Goal: Information Seeking & Learning: Learn about a topic

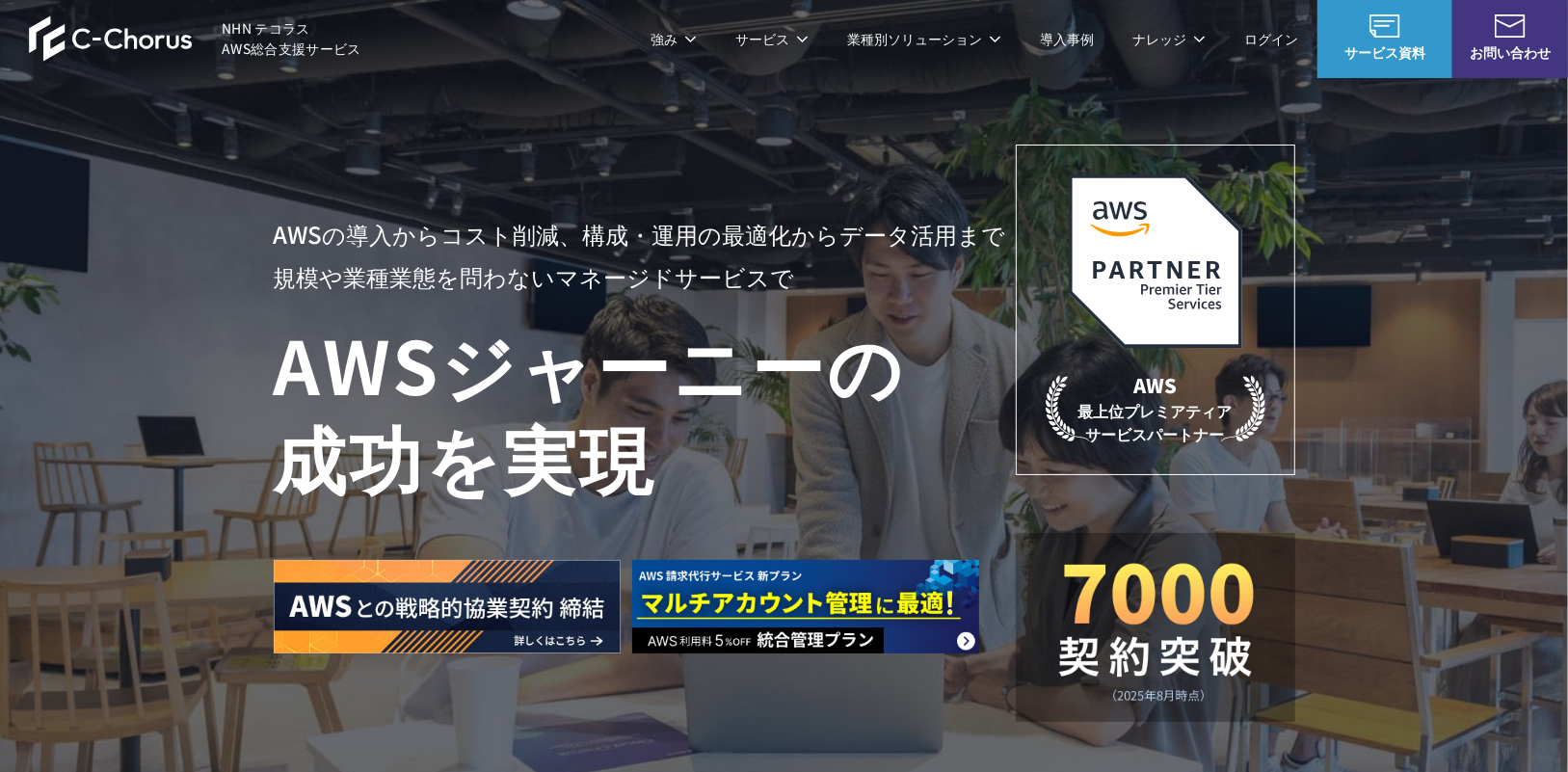
click at [762, 612] on img at bounding box center [806, 607] width 347 height 93
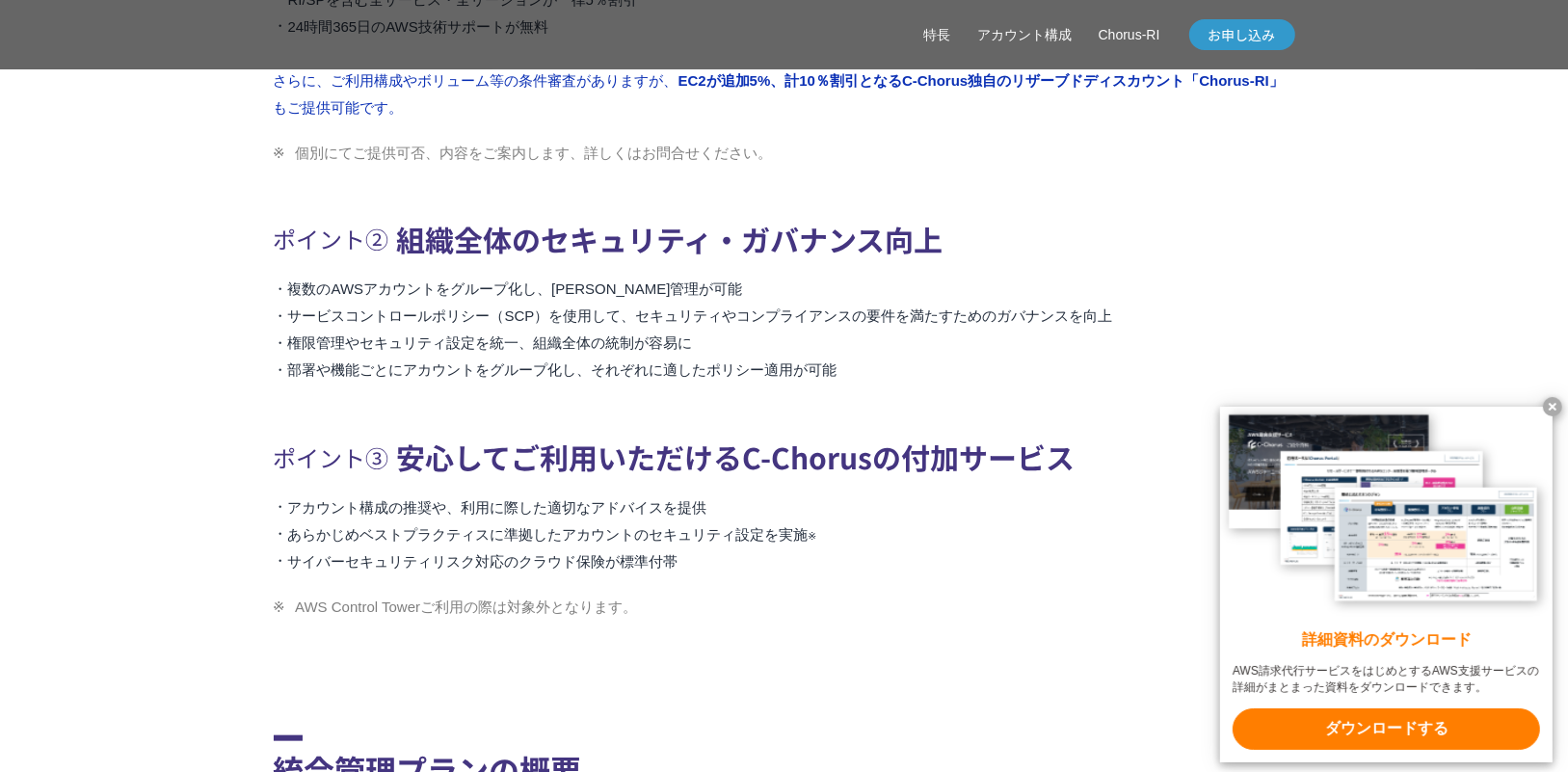
scroll to position [1374, 0]
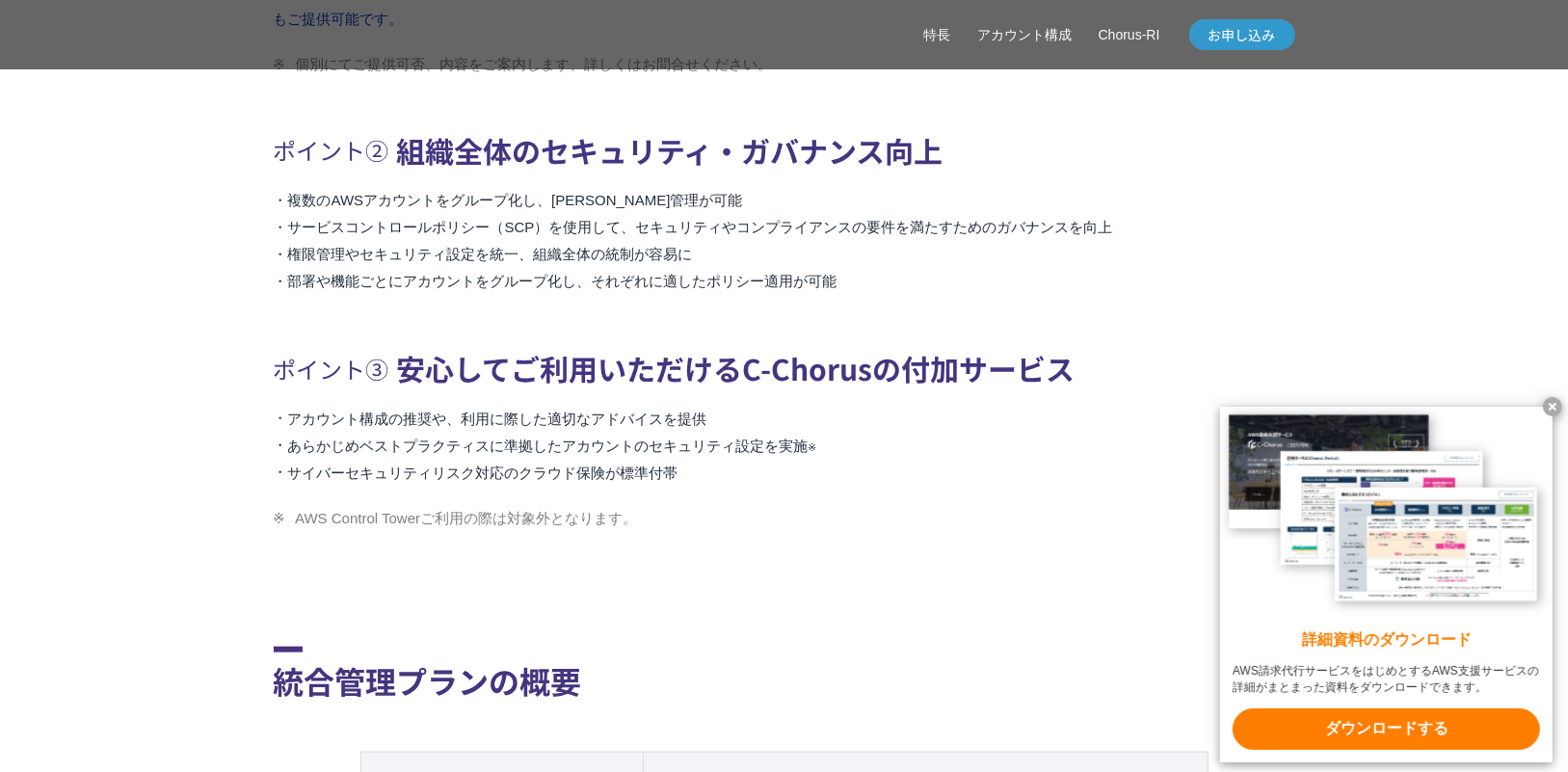
click at [1560, 404] on x-t at bounding box center [1552, 406] width 19 height 19
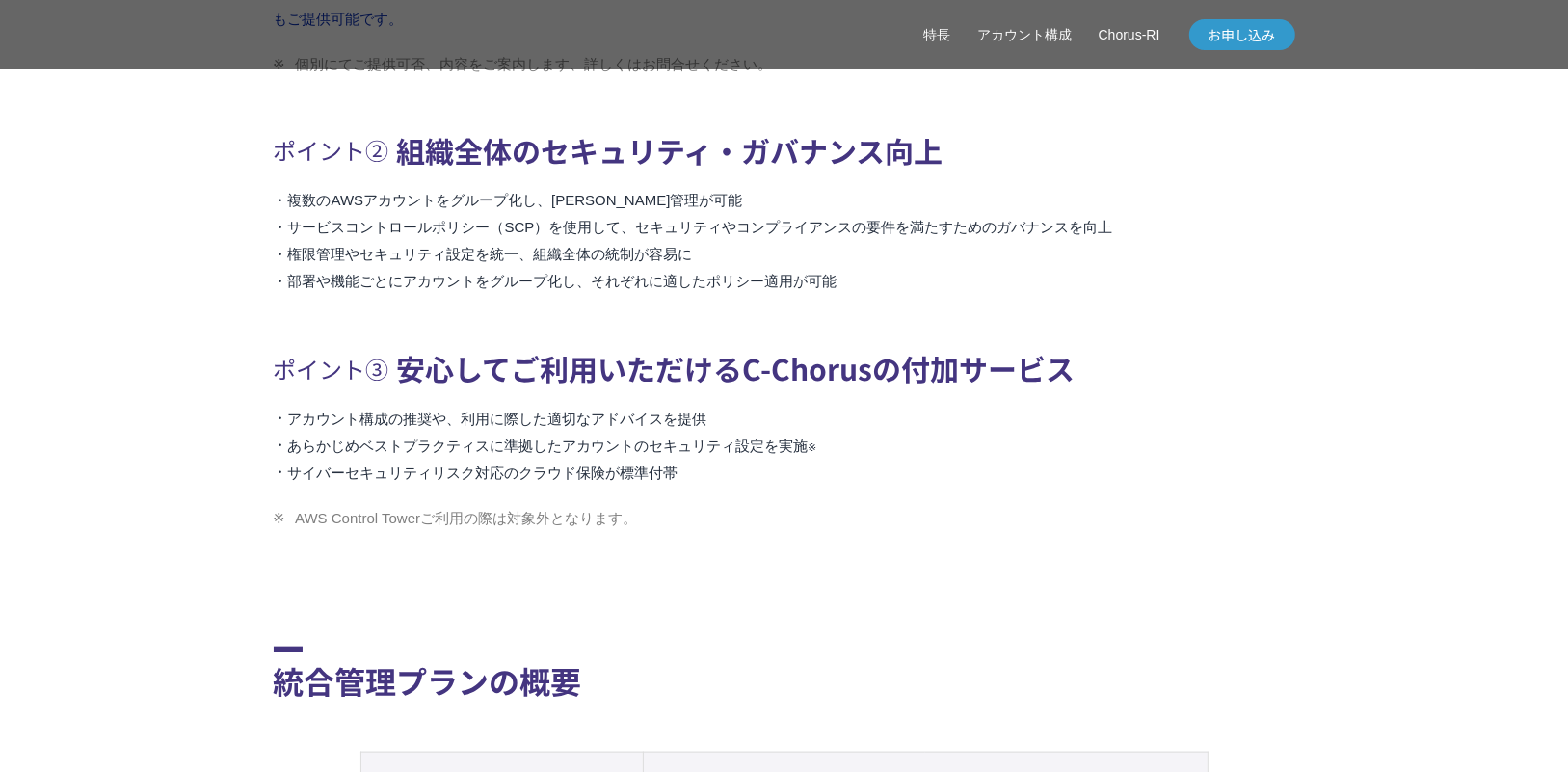
click at [1281, 218] on li "サービスコントロールポリシー（SCP）を使用して、セキュリティやコンプライアンスの要件を満たすためのガバナンスを向上" at bounding box center [784, 227] width 1022 height 27
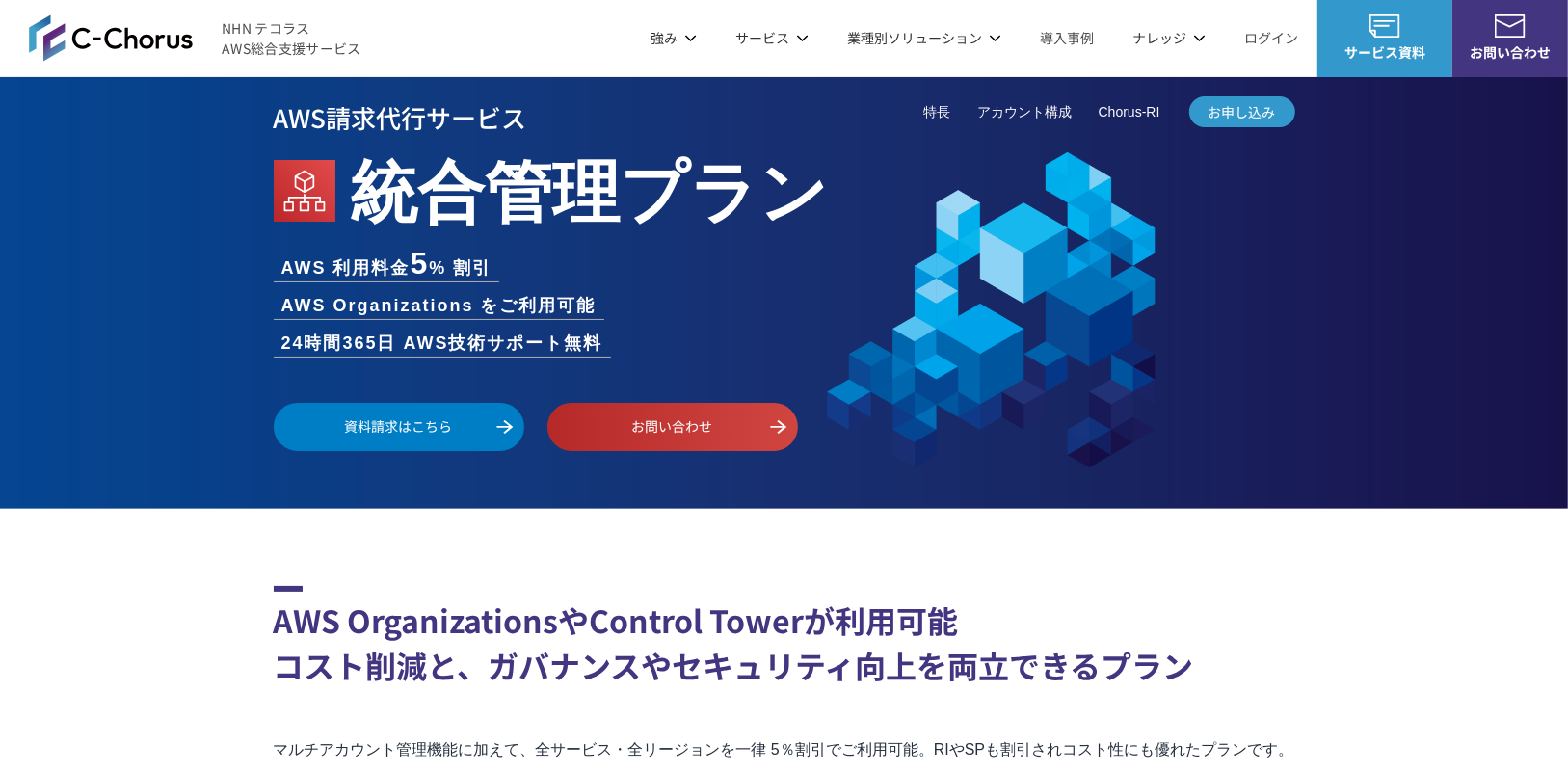
scroll to position [0, 0]
